Goal: Navigation & Orientation: Find specific page/section

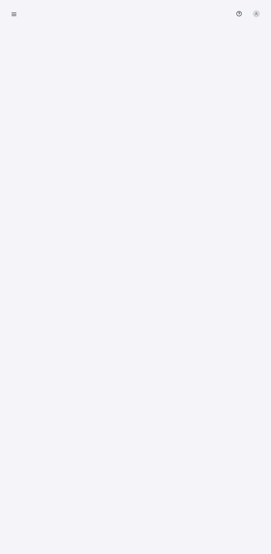
click at [17, 15] on icon at bounding box center [14, 14] width 6 height 6
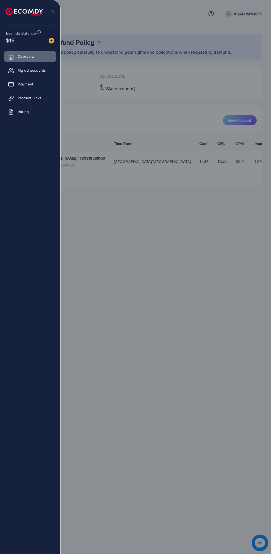
click at [14, 99] on icon at bounding box center [11, 98] width 6 height 6
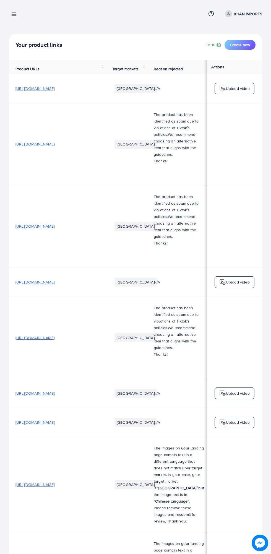
click at [54, 91] on span "[URL][DOMAIN_NAME]" at bounding box center [34, 89] width 39 height 6
click at [54, 279] on span "[URL][DOMAIN_NAME]" at bounding box center [34, 282] width 39 height 6
click at [54, 390] on span "[URL][DOMAIN_NAME]" at bounding box center [34, 393] width 39 height 6
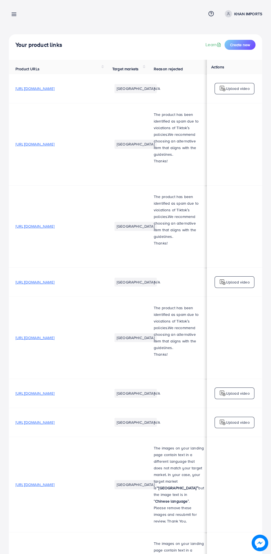
click at [54, 419] on span "[URL][DOMAIN_NAME]" at bounding box center [34, 422] width 39 height 6
